Goal: Task Accomplishment & Management: Use online tool/utility

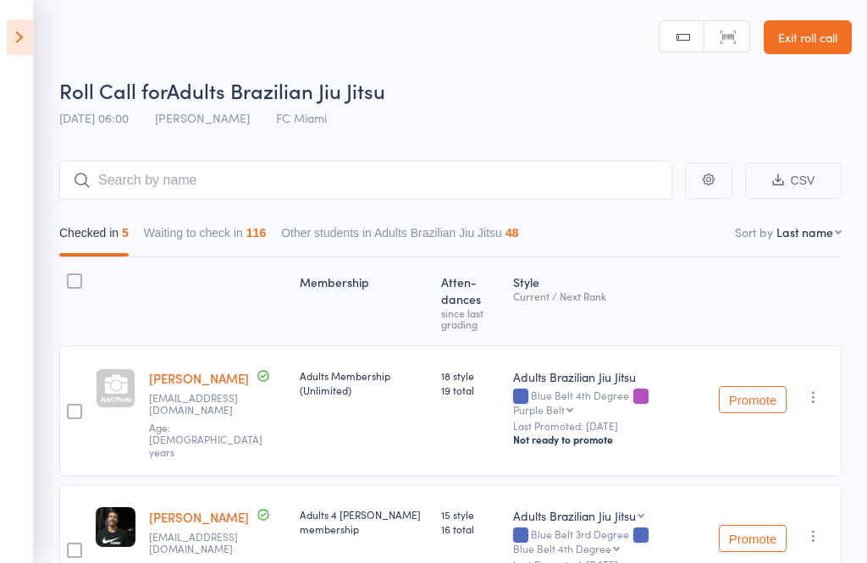
click at [28, 43] on icon at bounding box center [20, 37] width 26 height 36
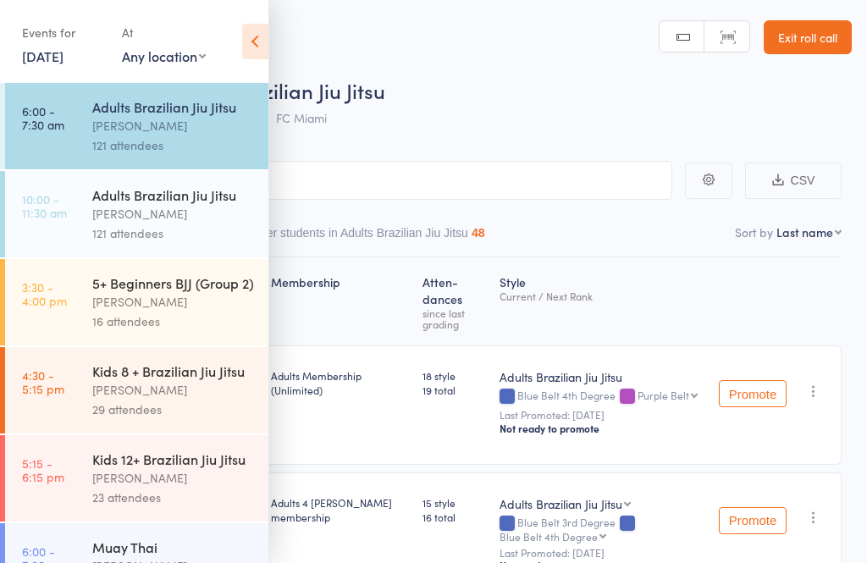
click at [115, 207] on div "[PERSON_NAME]" at bounding box center [173, 213] width 162 height 19
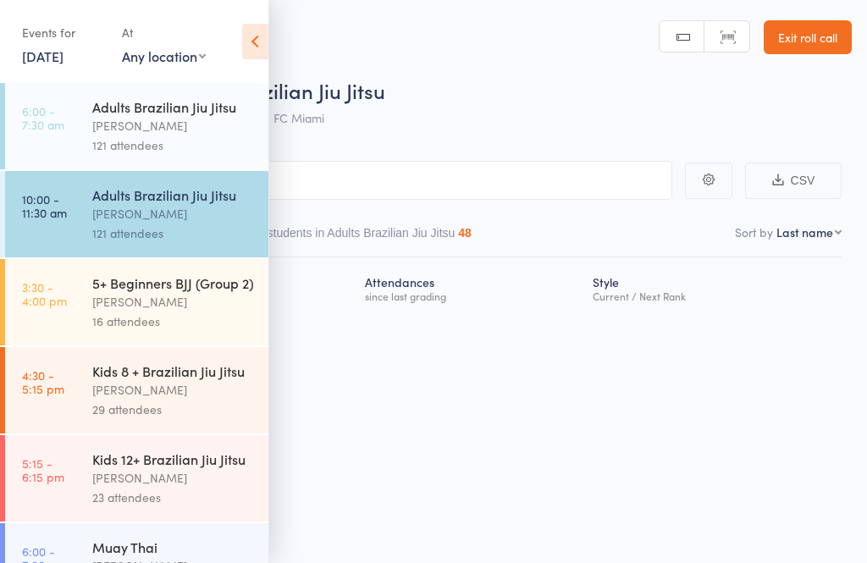
click at [255, 41] on icon at bounding box center [255, 42] width 26 height 36
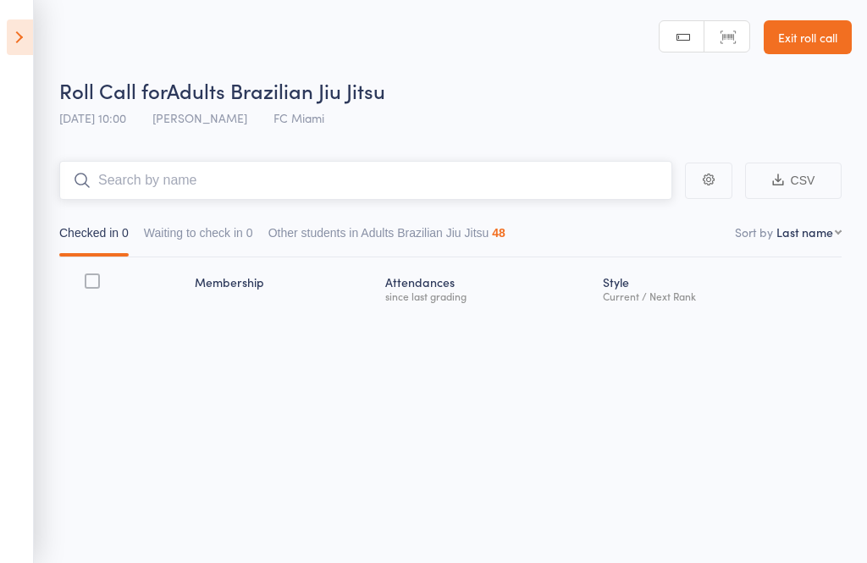
click at [339, 178] on input "search" at bounding box center [365, 180] width 613 height 39
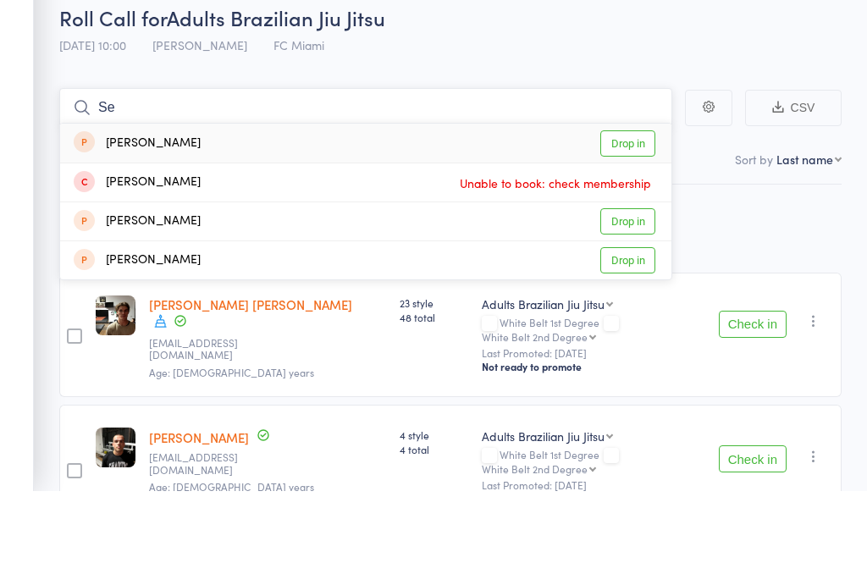
type input "S"
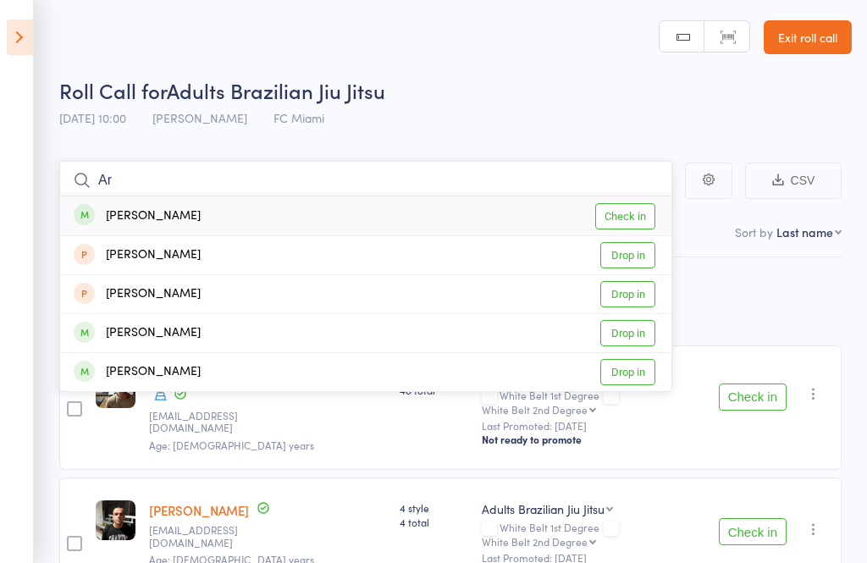
type input "A"
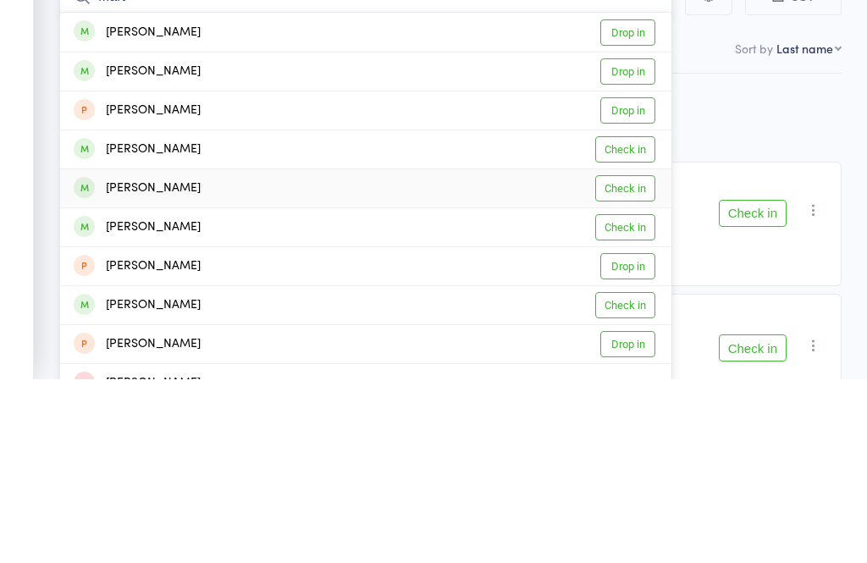
type input "Mart"
click at [641, 359] on link "Check in" at bounding box center [625, 372] width 60 height 26
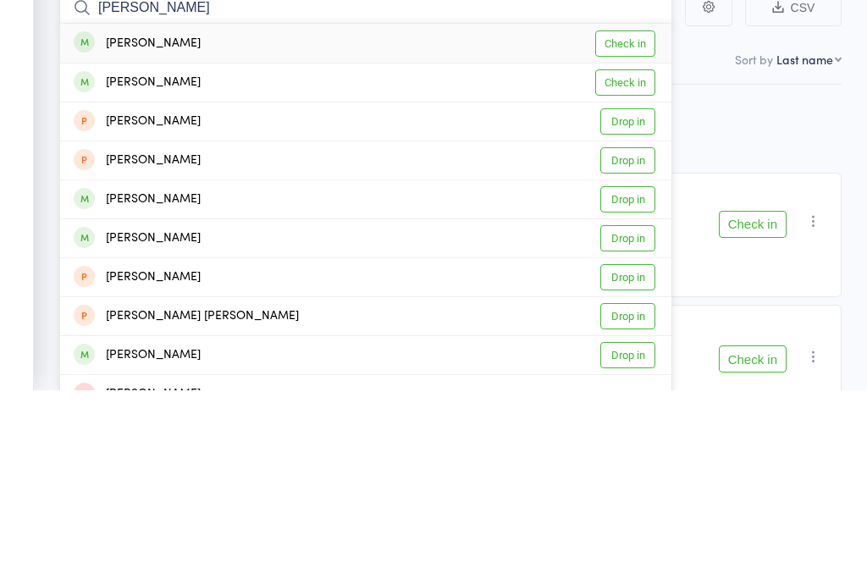
type input "[PERSON_NAME]"
click at [637, 203] on link "Check in" at bounding box center [625, 216] width 60 height 26
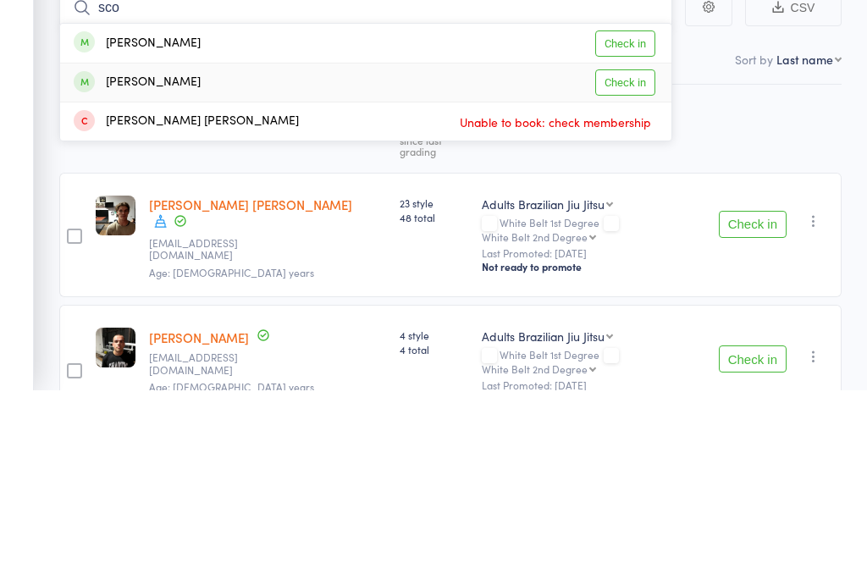
type input "sco"
click at [636, 242] on link "Check in" at bounding box center [625, 255] width 60 height 26
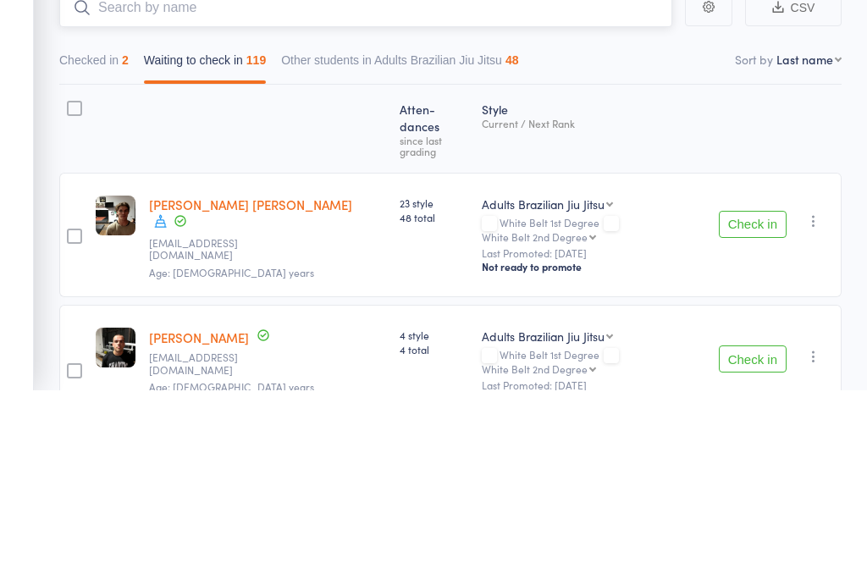
type input "j"
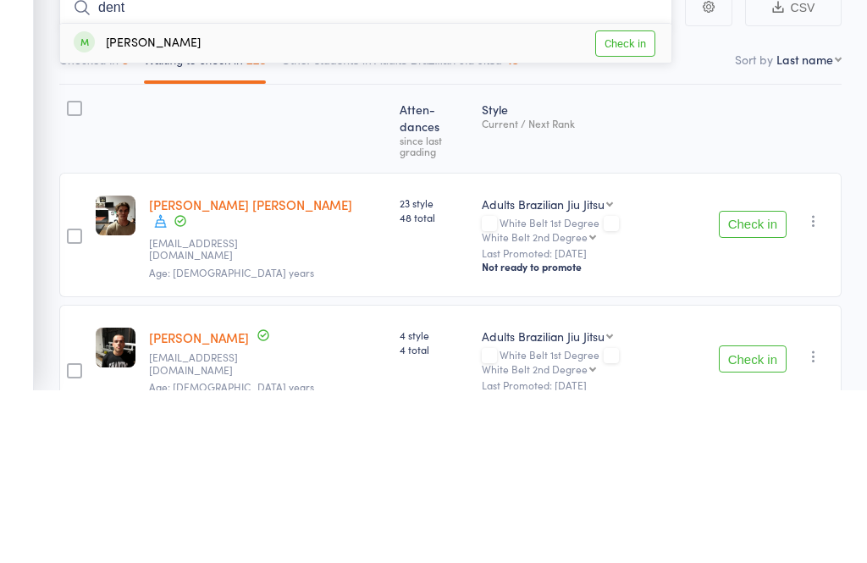
type input "dent"
click at [634, 203] on link "Check in" at bounding box center [625, 216] width 60 height 26
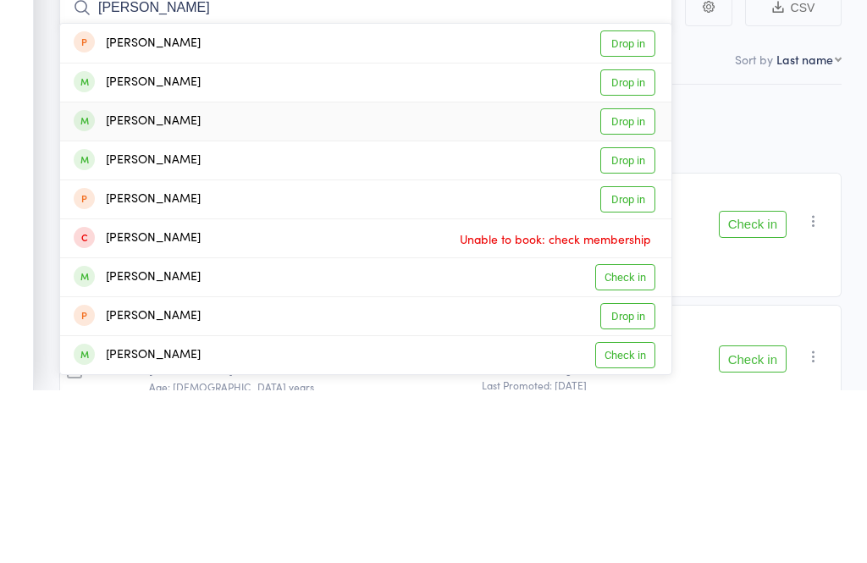
type input "[PERSON_NAME]"
click at [633, 281] on link "Drop in" at bounding box center [627, 294] width 55 height 26
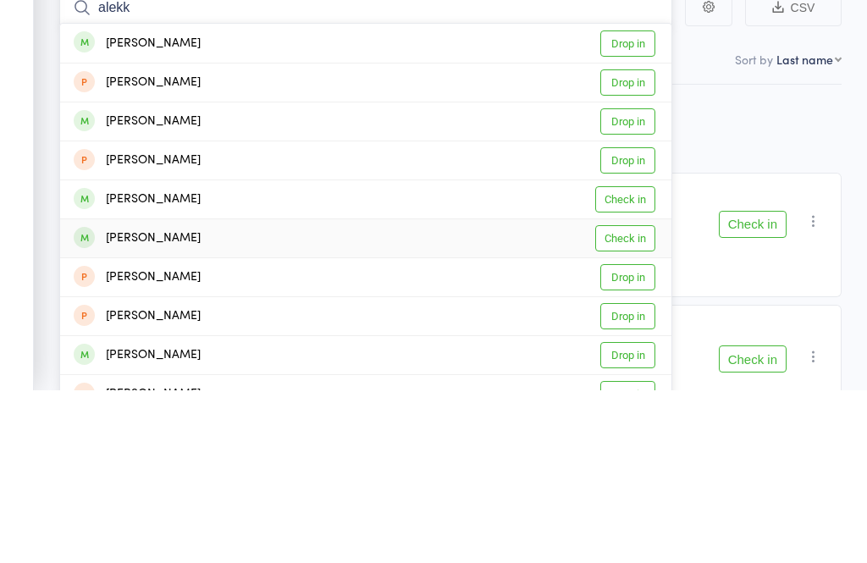
type input "alekk"
click at [625, 398] on link "Check in" at bounding box center [625, 411] width 60 height 26
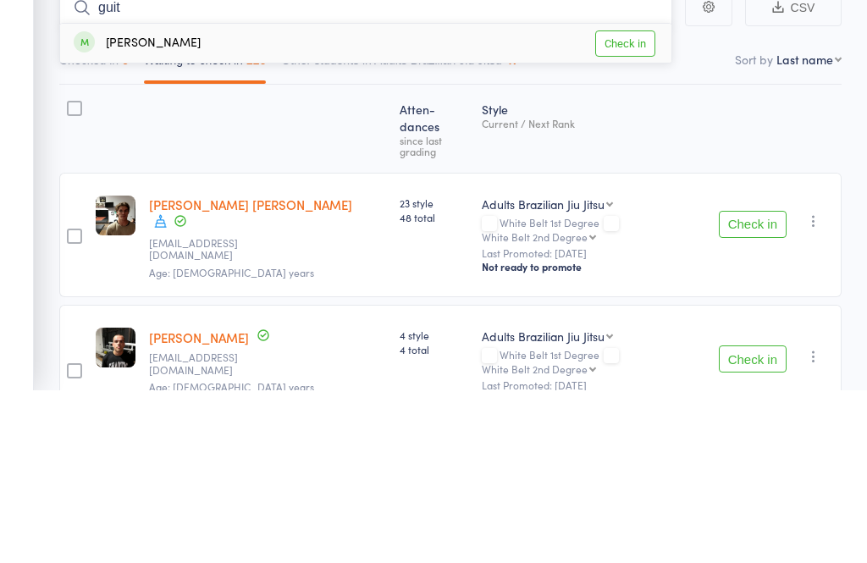
type input "guit"
click at [616, 203] on link "Check in" at bounding box center [625, 216] width 60 height 26
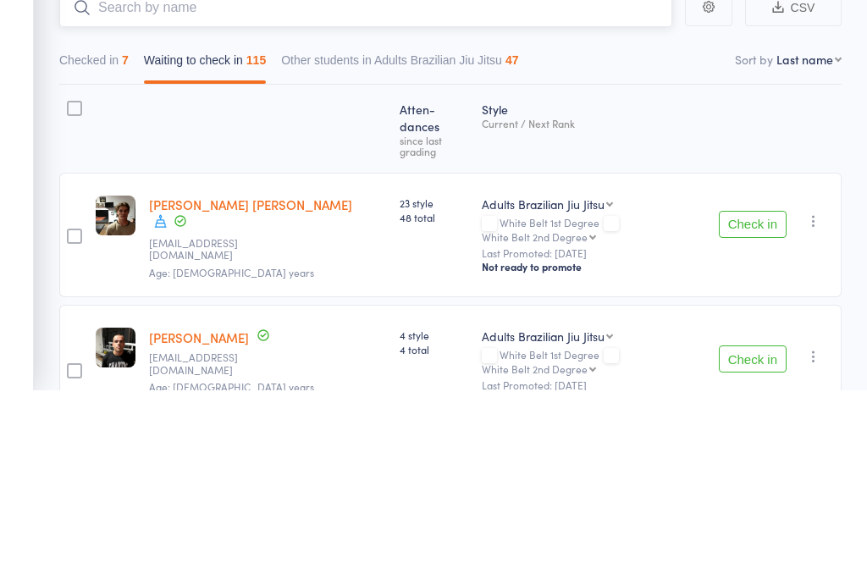
type input "c"
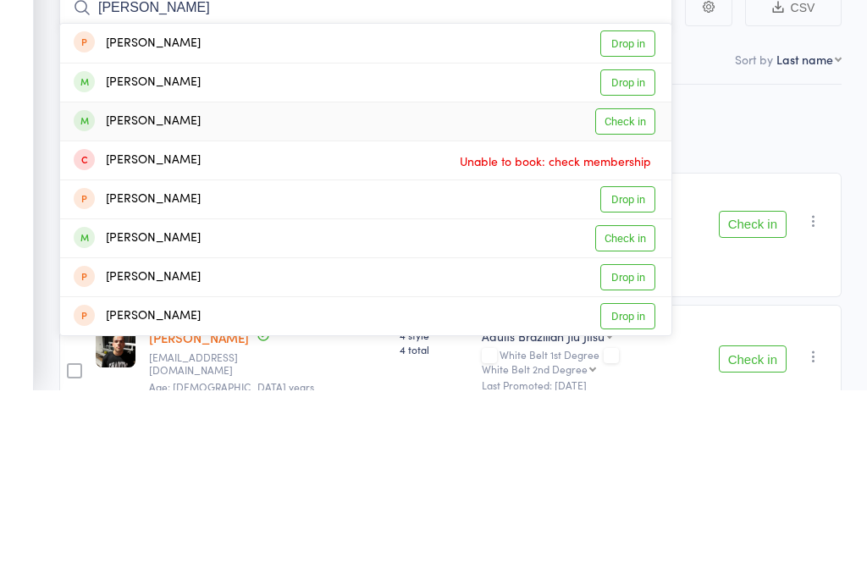
type input "[PERSON_NAME]"
click at [635, 281] on link "Check in" at bounding box center [625, 294] width 60 height 26
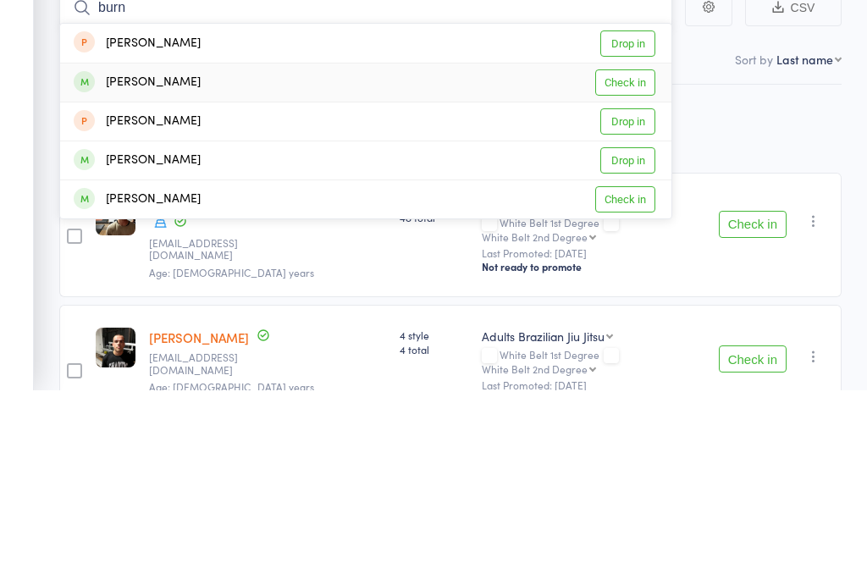
type input "burn"
click at [630, 242] on link "Check in" at bounding box center [625, 255] width 60 height 26
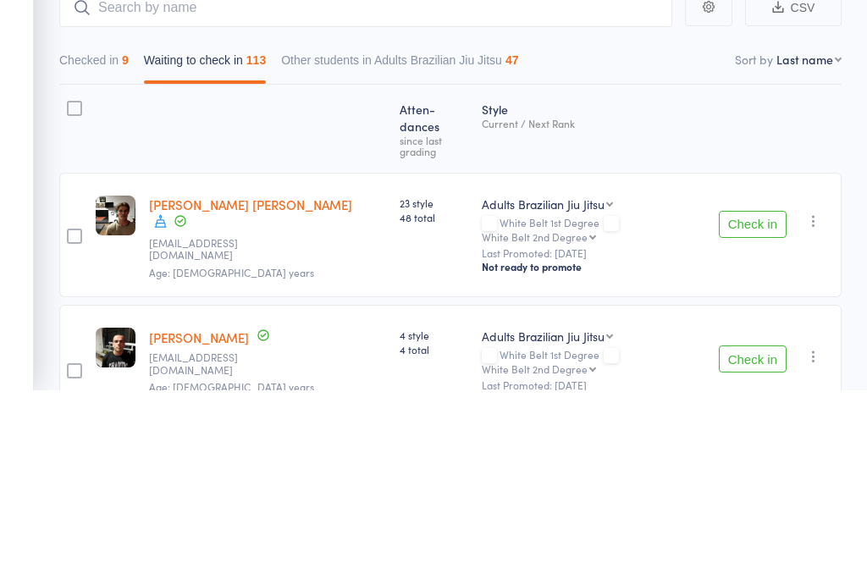
scroll to position [173, 0]
